Goal: Transaction & Acquisition: Purchase product/service

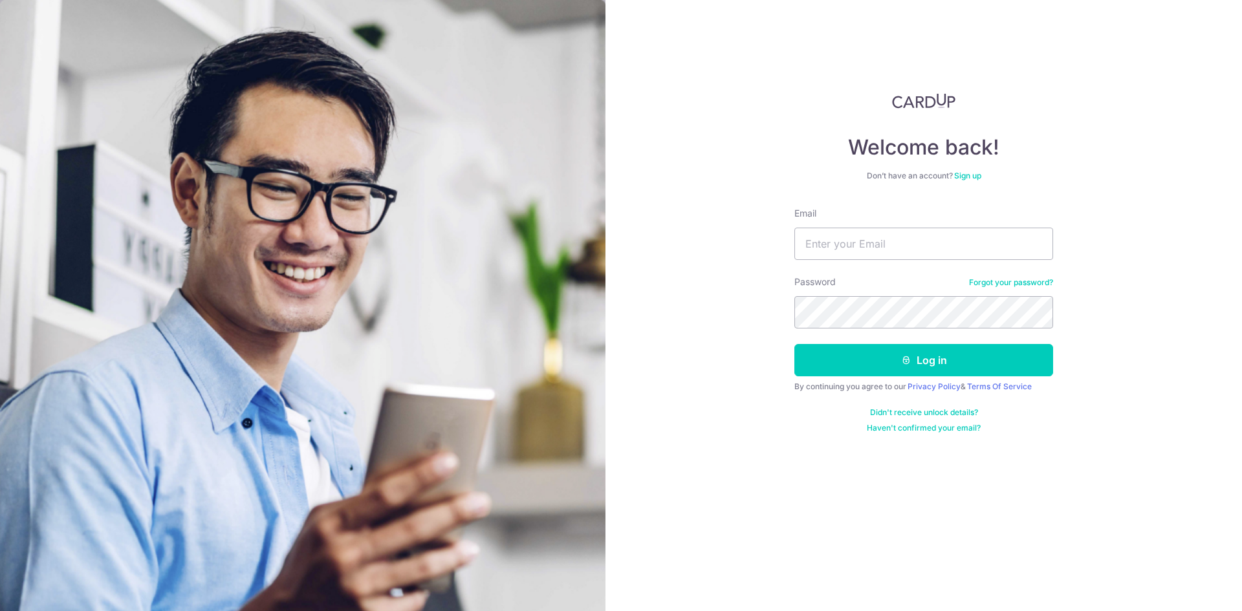
click at [0, 611] on nordpass-portal at bounding box center [0, 611] width 0 height 0
type input "[EMAIL_ADDRESS][DOMAIN_NAME]"
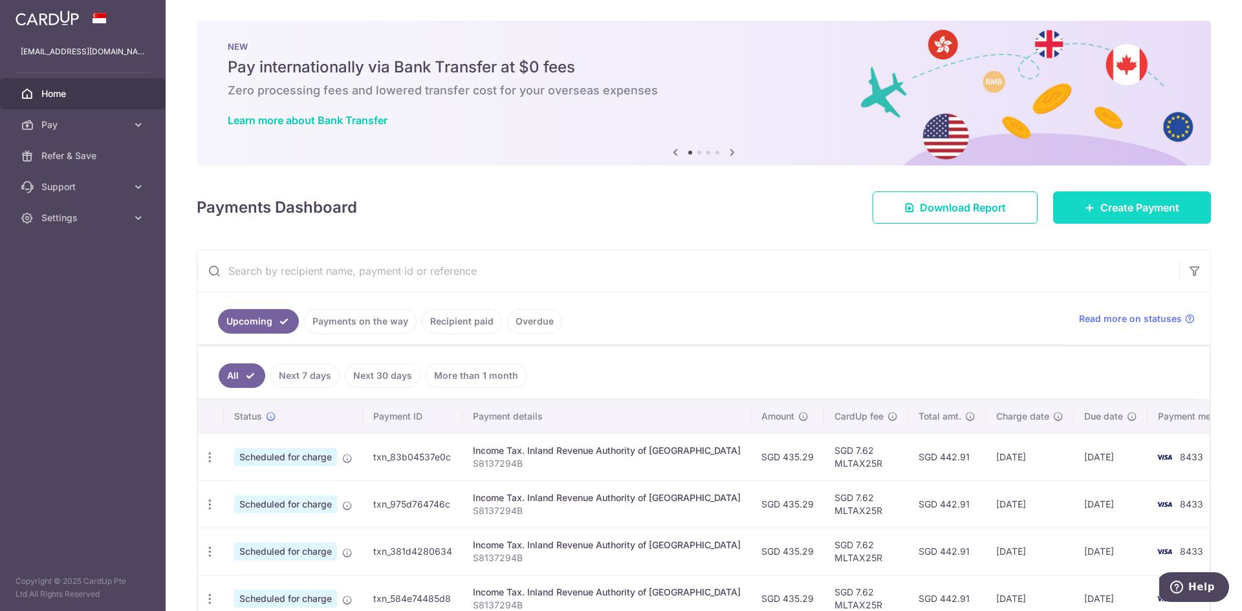
click at [1128, 206] on span "Create Payment" at bounding box center [1139, 208] width 79 height 16
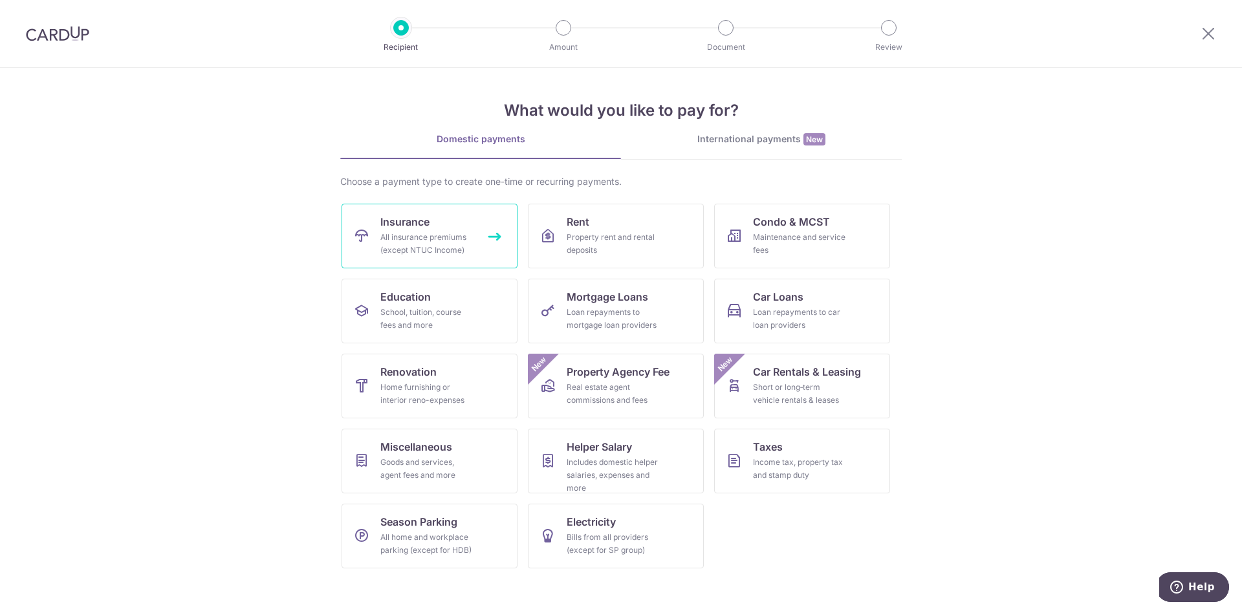
click at [454, 238] on div "All insurance premiums (except NTUC Income)" at bounding box center [426, 244] width 93 height 26
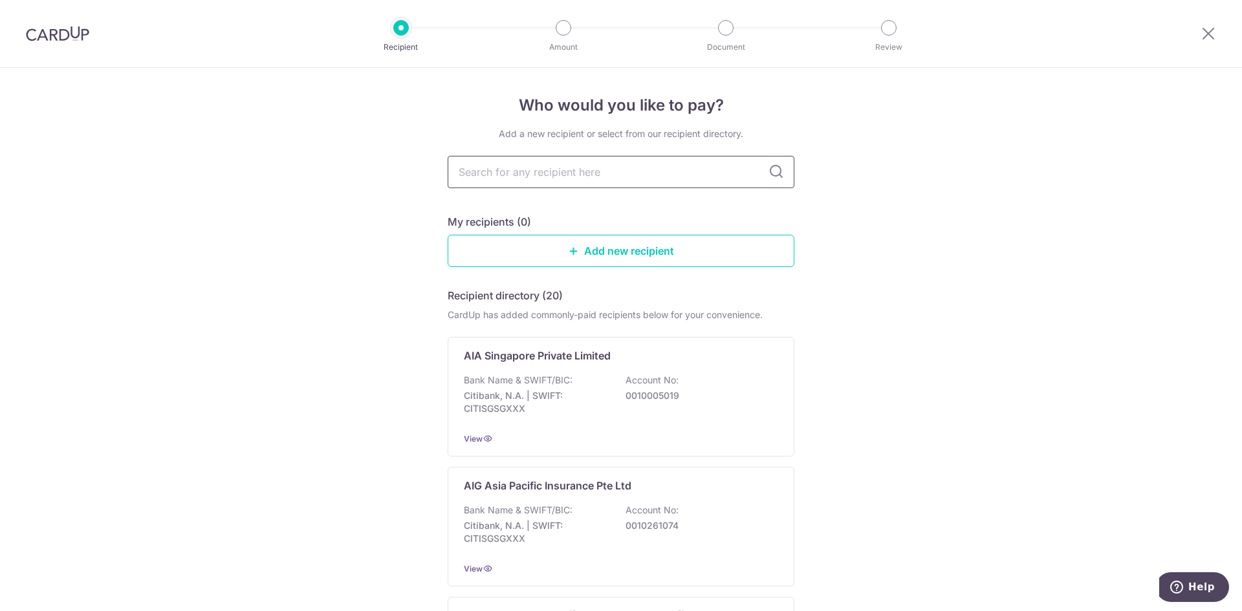
click at [579, 172] on input "text" at bounding box center [621, 172] width 347 height 32
type input "MSIG"
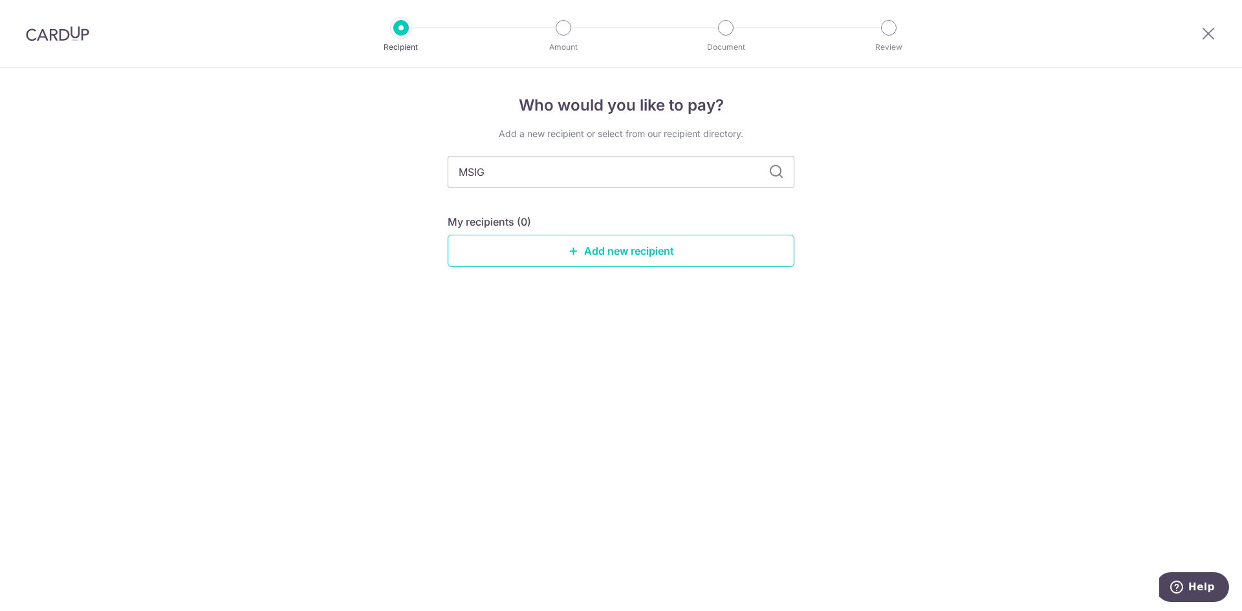
click at [779, 171] on icon at bounding box center [777, 172] width 16 height 16
click at [772, 171] on icon at bounding box center [777, 172] width 16 height 16
click at [737, 174] on input "MSIG" at bounding box center [621, 172] width 347 height 32
drag, startPoint x: 673, startPoint y: 174, endPoint x: 353, endPoint y: 166, distance: 320.3
click at [353, 166] on div "Who would you like to pay? Add a new recipient or select from our recipient dir…" at bounding box center [621, 339] width 1242 height 543
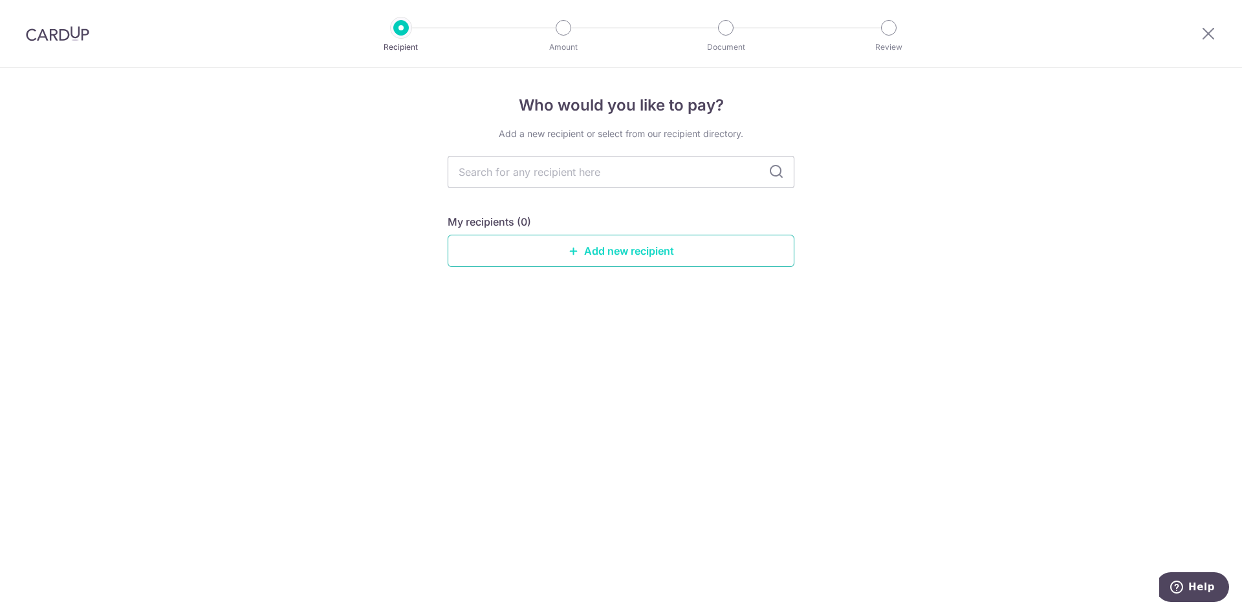
click at [576, 246] on icon at bounding box center [574, 251] width 10 height 10
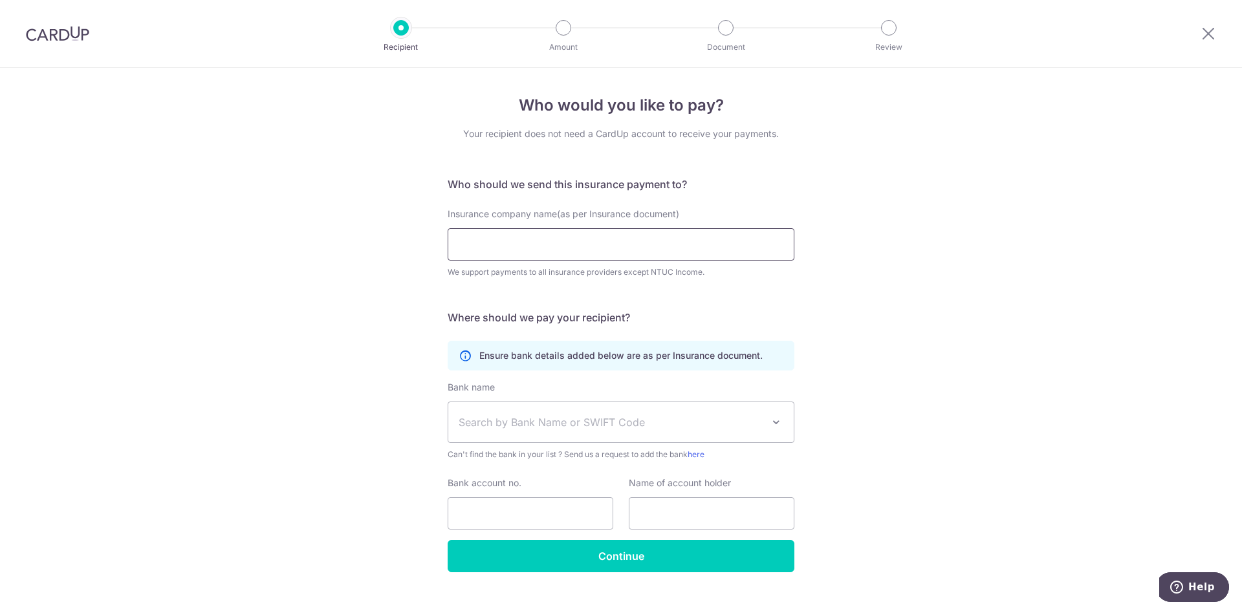
click at [576, 246] on input "Insurance company name(as per Insurance document)" at bounding box center [621, 244] width 347 height 32
click at [569, 232] on input "Insurance company name(as per Insurance document)" at bounding box center [621, 244] width 347 height 32
paste input "“MSIG Insurance (S) Pte Ltd”"
click at [461, 245] on input "“MSIG Insurance (S) Pte Ltd" at bounding box center [621, 244] width 347 height 32
type input "MSIG Insurance (S) Pte Ltd"
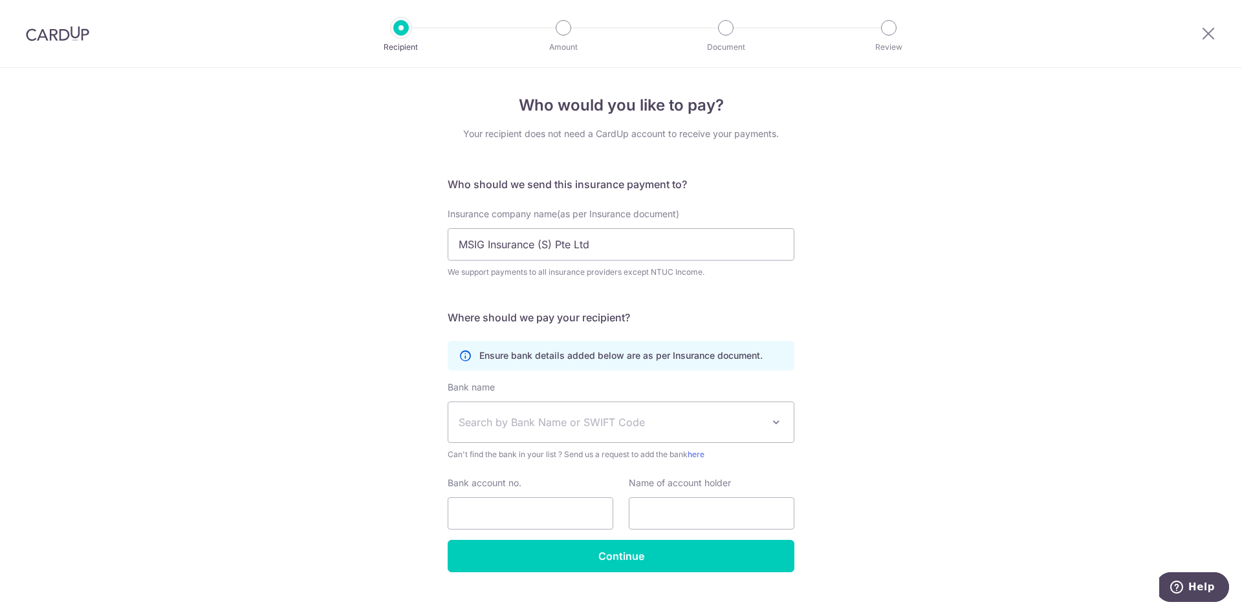
click at [898, 285] on div "Who would you like to pay? Your recipient does not need a CardUp account to rec…" at bounding box center [621, 350] width 1242 height 565
click at [913, 273] on div "Who would you like to pay? Your recipient does not need a CardUp account to rec…" at bounding box center [621, 350] width 1242 height 565
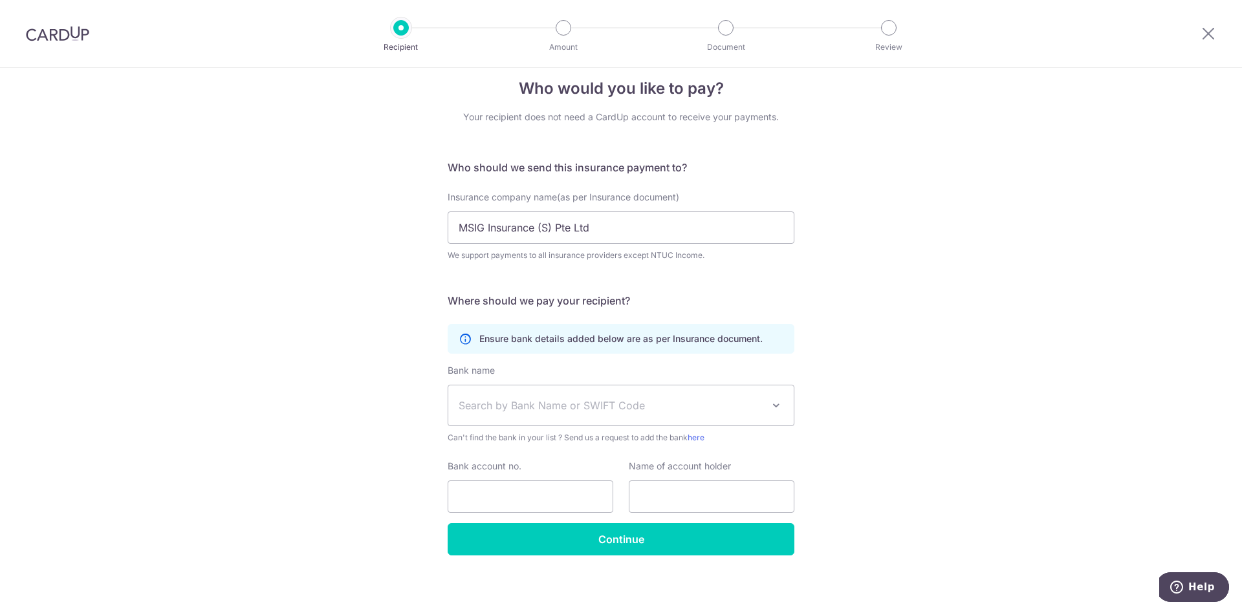
scroll to position [22, 0]
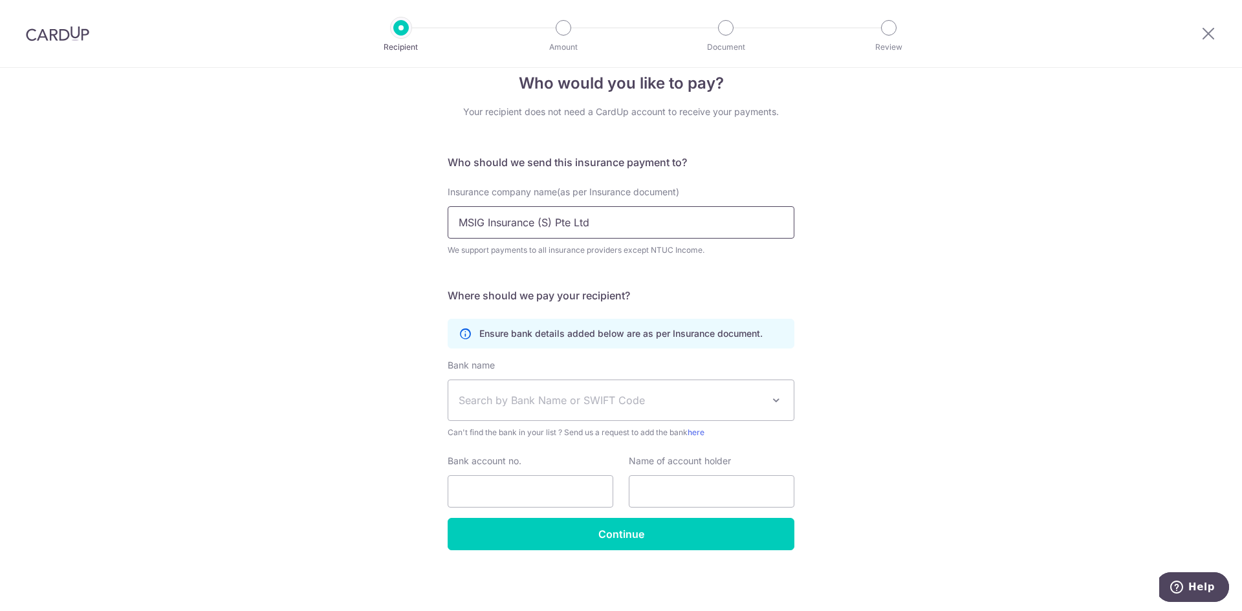
click at [691, 222] on input "MSIG Insurance (S) Pte Ltd" at bounding box center [621, 222] width 347 height 32
click at [951, 289] on div "Who would you like to pay? Your recipient does not need a CardUp account to rec…" at bounding box center [621, 328] width 1242 height 565
click at [703, 434] on link "here" at bounding box center [696, 433] width 17 height 10
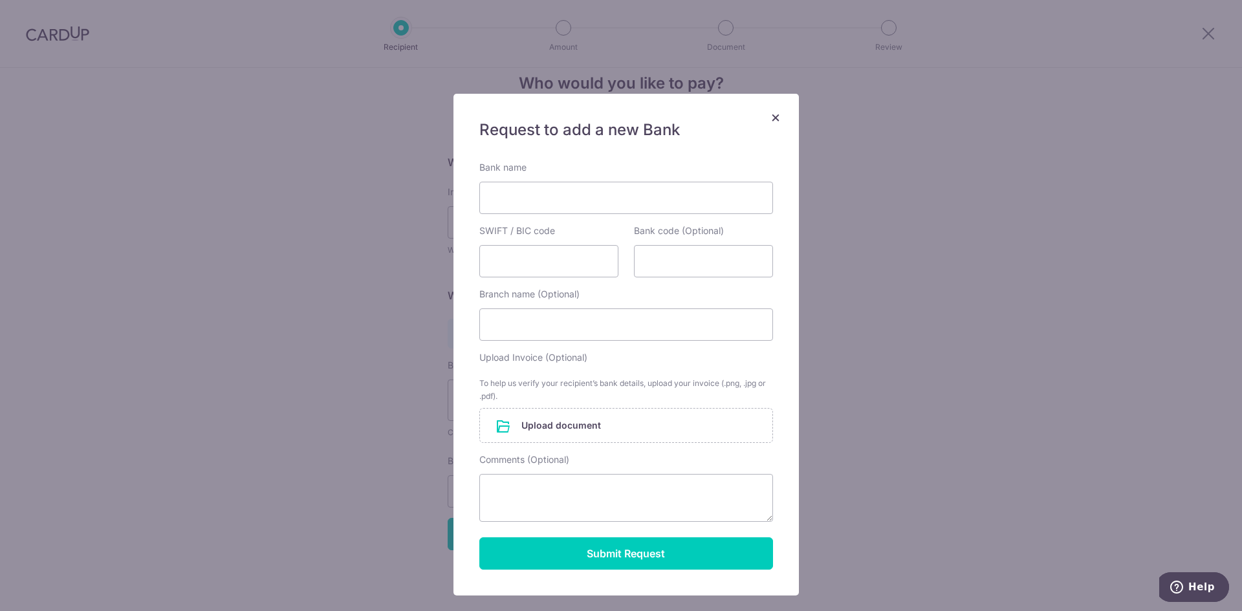
click at [770, 114] on span "×" at bounding box center [775, 116] width 10 height 19
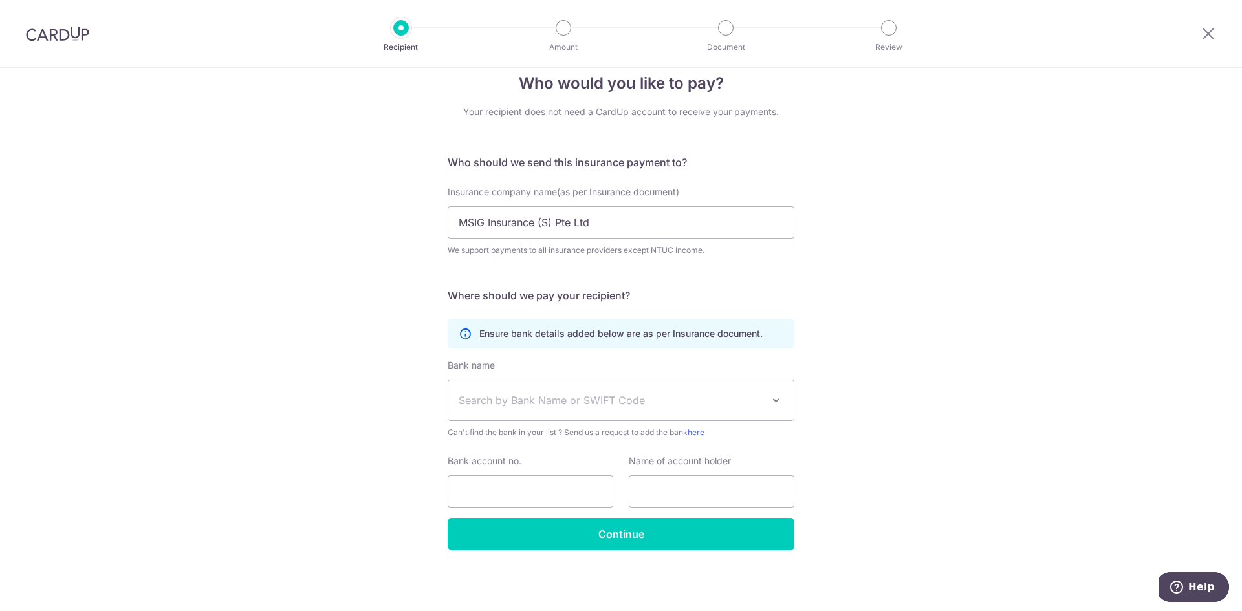
click at [912, 308] on div "Who would you like to pay? Your recipient does not need a CardUp account to rec…" at bounding box center [621, 328] width 1242 height 565
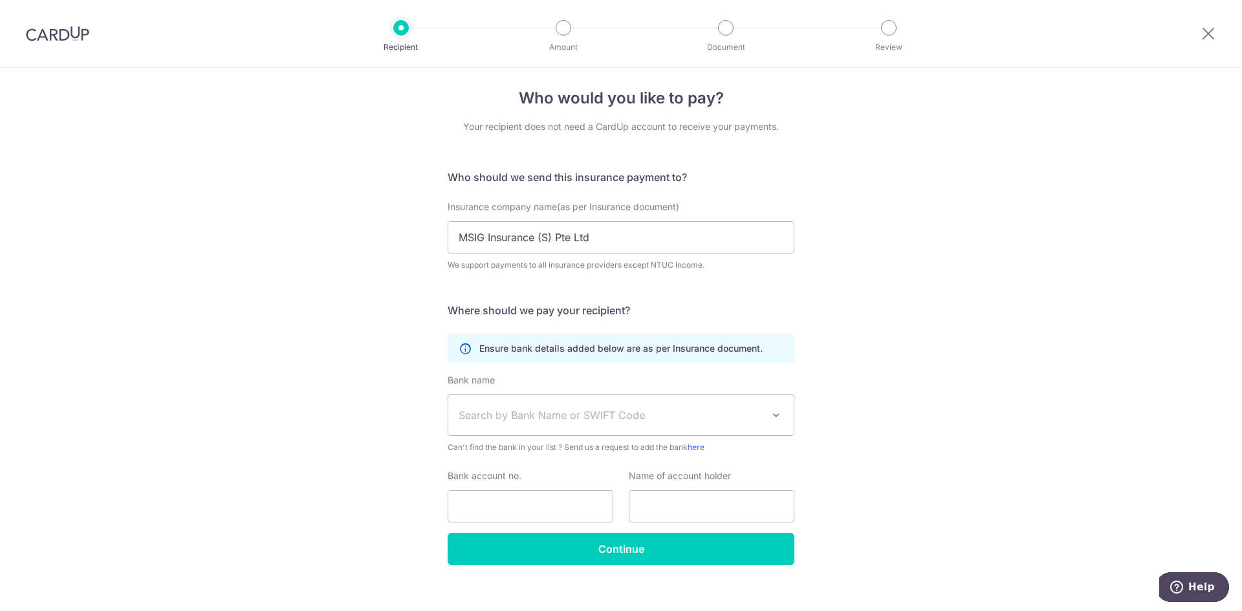
scroll to position [0, 0]
